Goal: Task Accomplishment & Management: Use online tool/utility

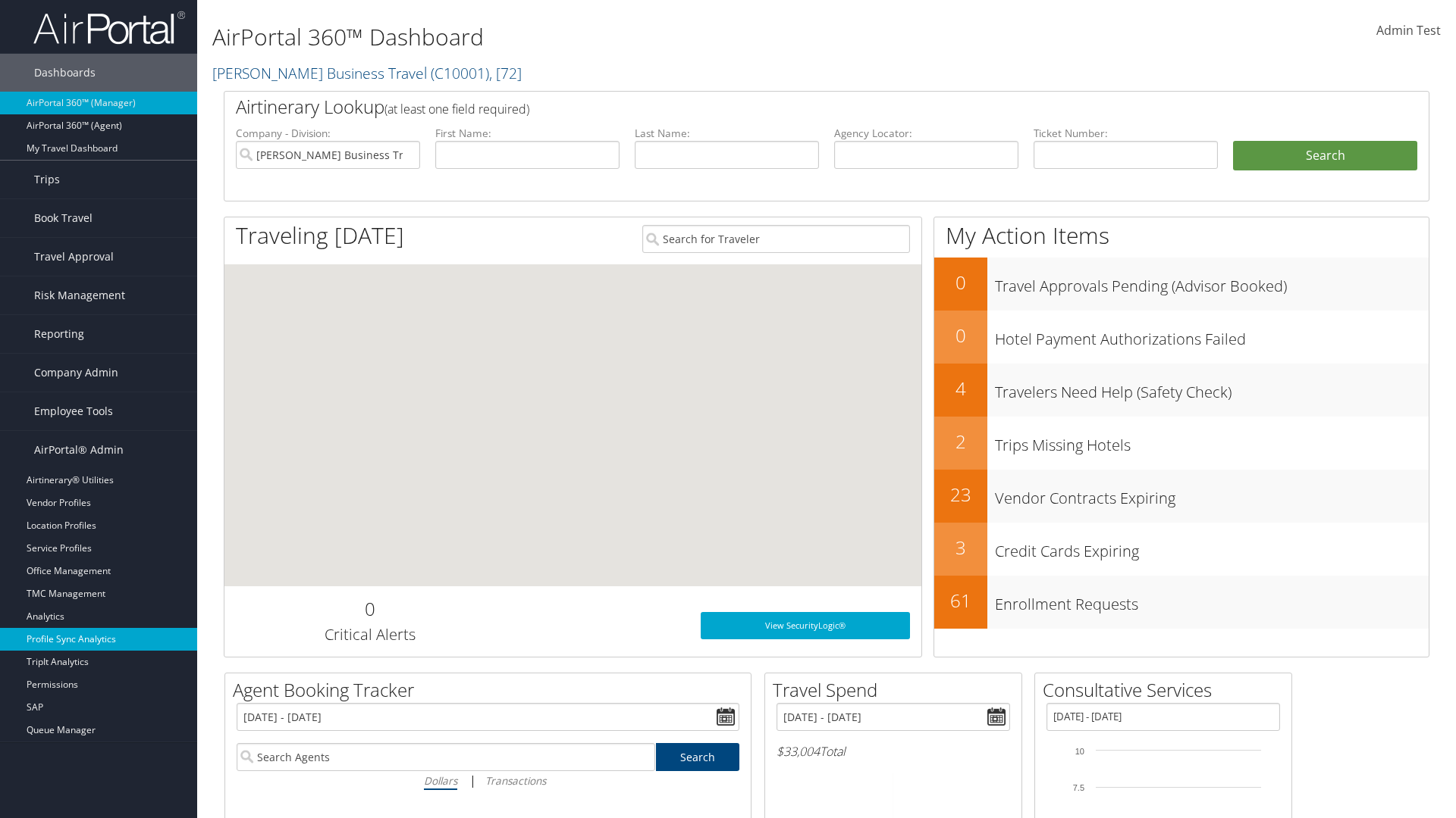
click at [98, 640] on link "Profile Sync Analytics" at bounding box center [98, 639] width 197 height 23
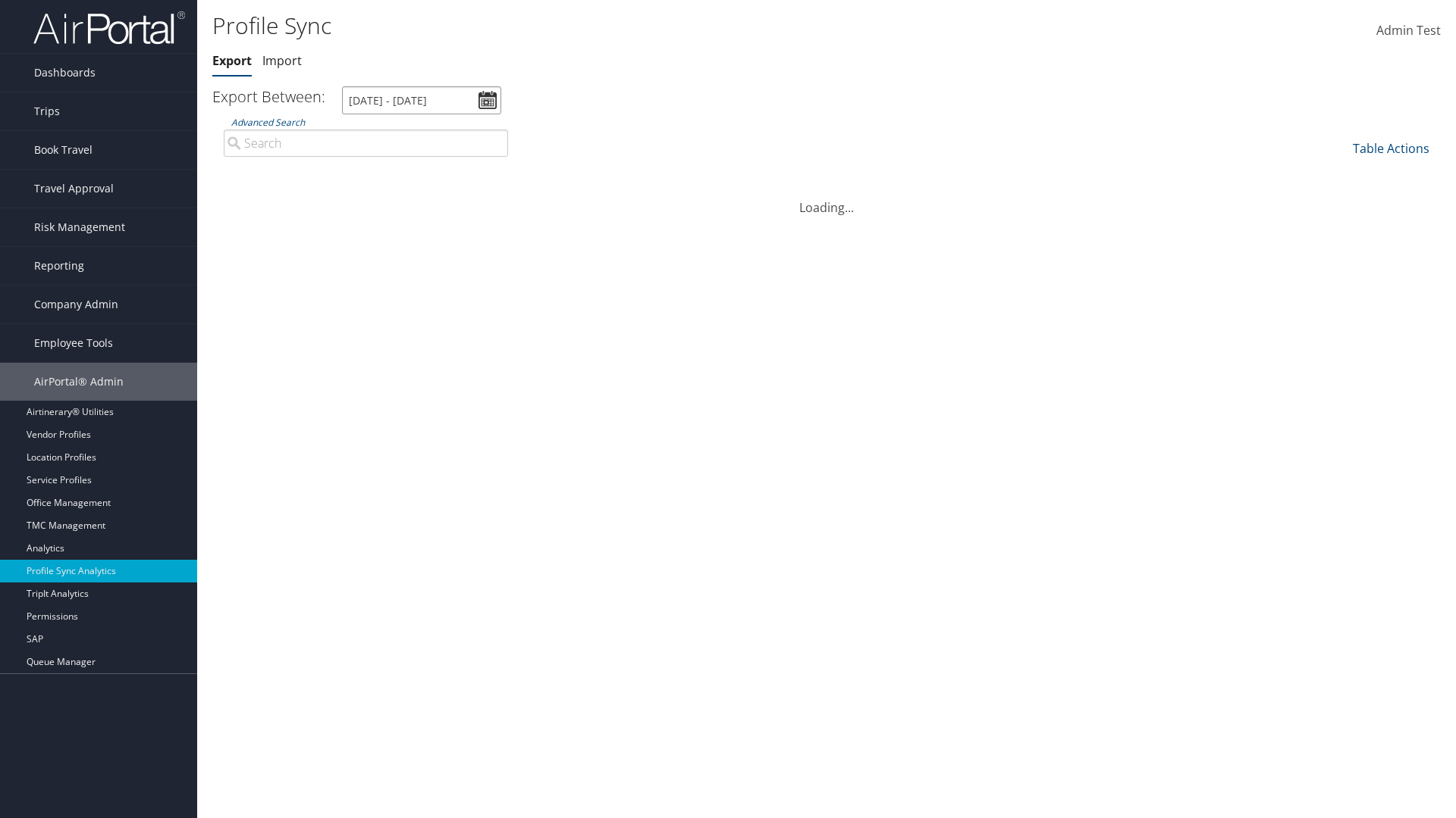
click at [422, 100] on input "[DATE] - [DATE]" at bounding box center [422, 100] width 160 height 28
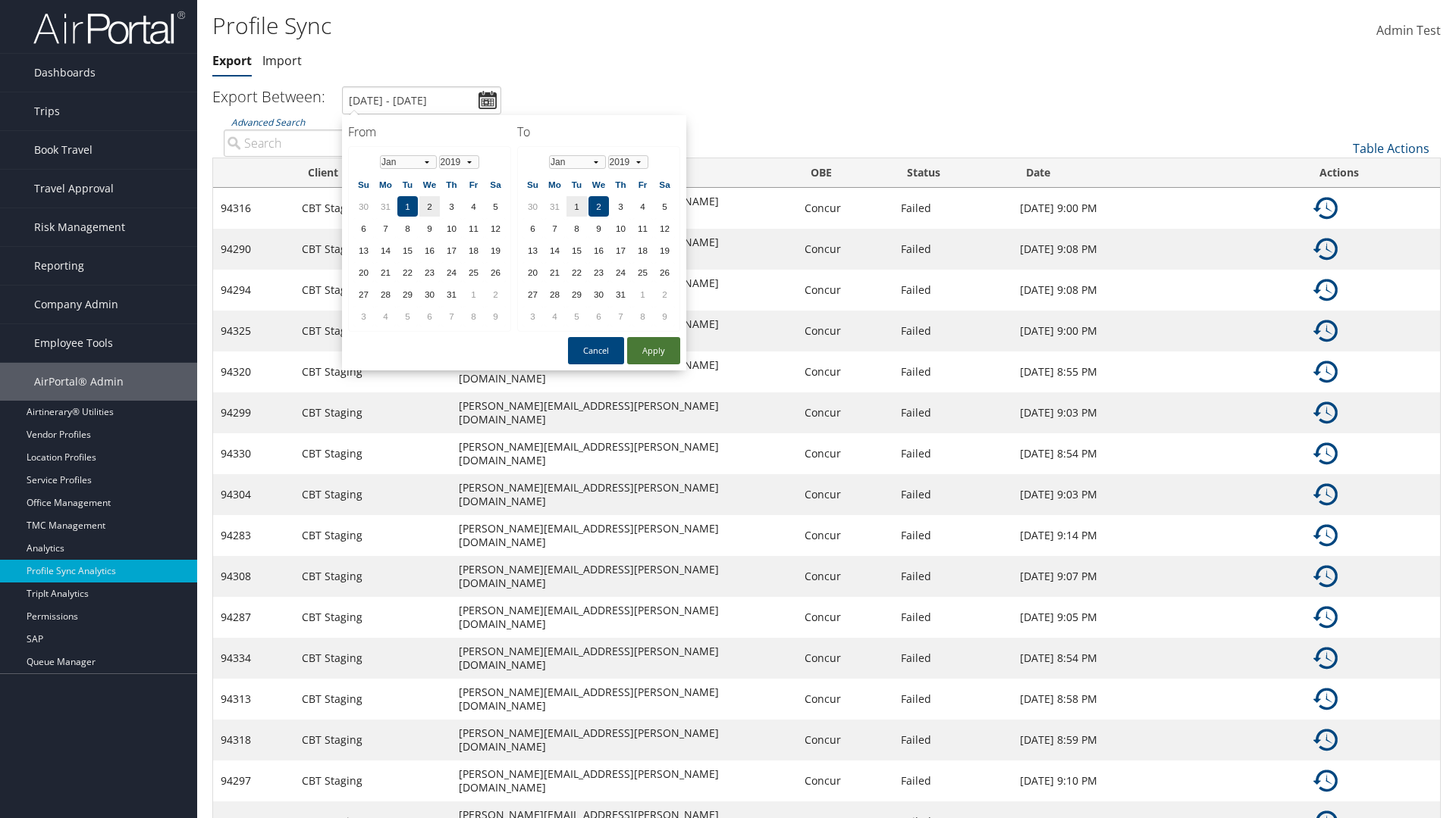
click at [654, 350] on button "Apply" at bounding box center [654, 350] width 53 height 27
type input "1/1/2019 - 1/2/2019"
